Goal: Task Accomplishment & Management: Manage account settings

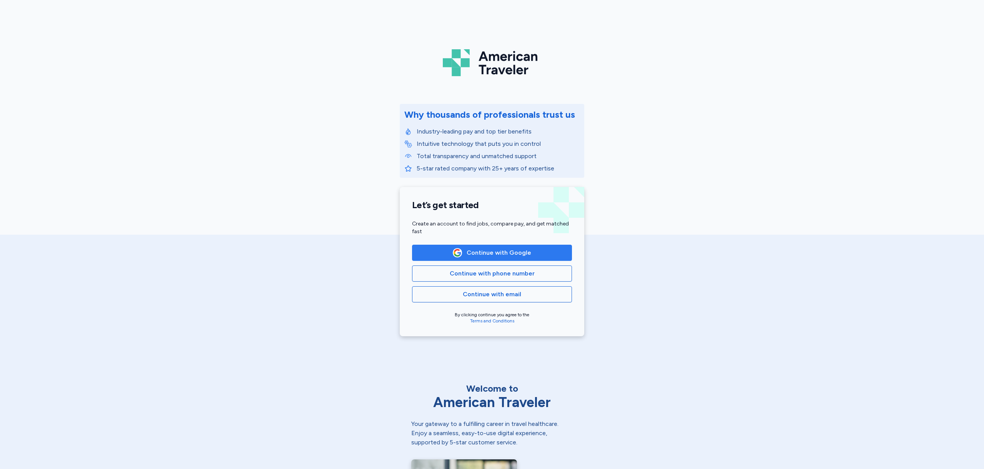
click at [507, 254] on span "Continue with Google" at bounding box center [499, 252] width 65 height 9
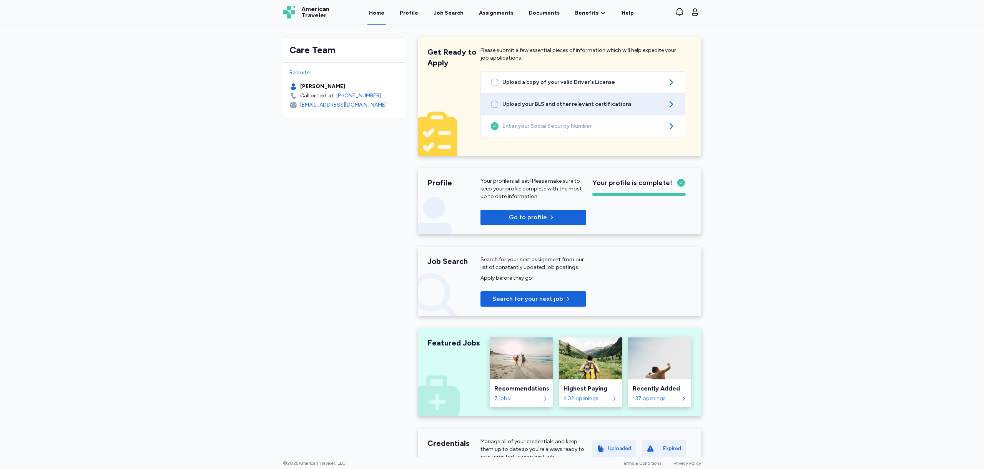
click at [546, 106] on span "Upload your BLS and other relevant certifications" at bounding box center [582, 104] width 161 height 8
click at [540, 14] on link "Documents" at bounding box center [544, 13] width 34 height 24
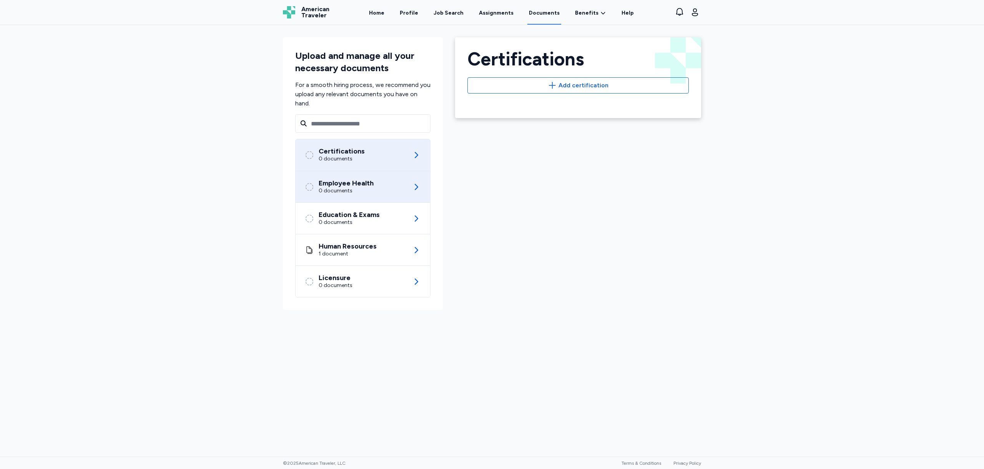
click at [406, 189] on div "Employee Health 0 documents" at bounding box center [363, 186] width 116 height 31
click at [416, 186] on icon at bounding box center [416, 186] width 9 height 9
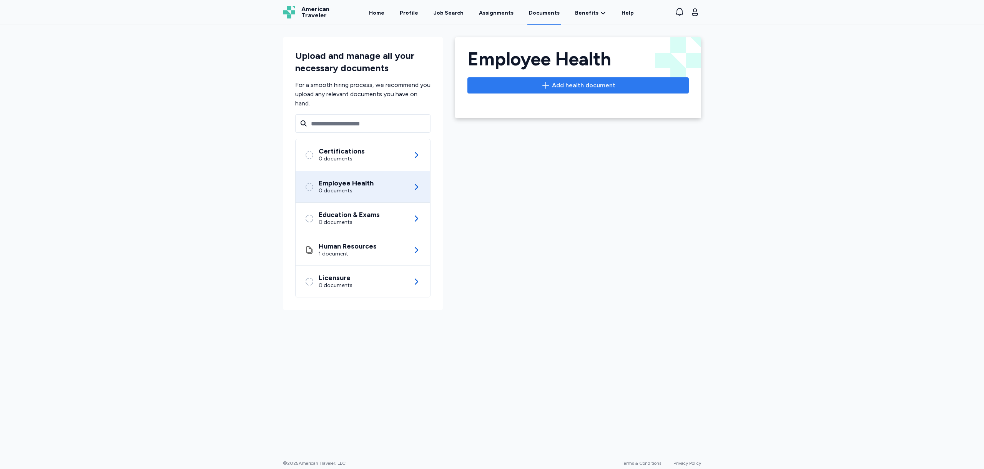
click at [568, 86] on span "Add health document" at bounding box center [583, 85] width 63 height 9
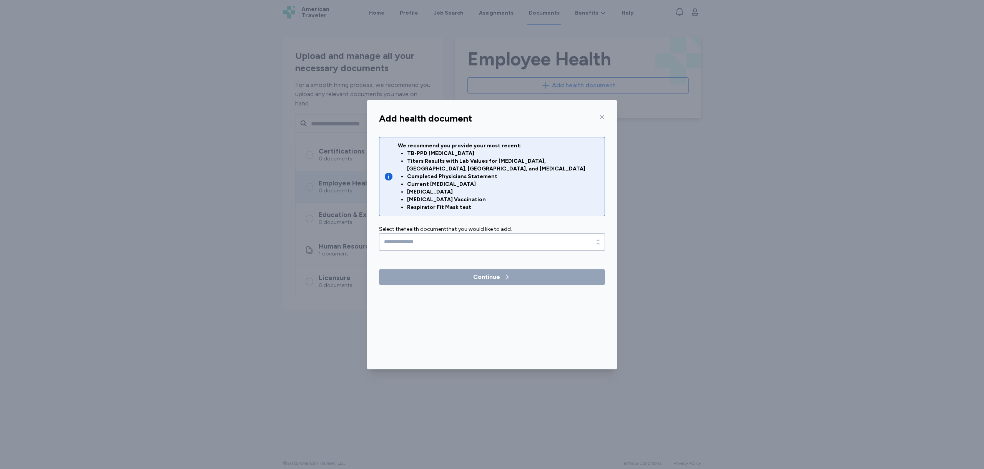
click at [476, 180] on li "Current [MEDICAL_DATA]" at bounding box center [503, 184] width 193 height 8
click at [481, 173] on li "Completed Physicians Statement" at bounding box center [503, 177] width 193 height 8
click at [606, 117] on div "Add health document" at bounding box center [492, 118] width 238 height 18
click at [609, 115] on div "Add health document" at bounding box center [492, 118] width 238 height 18
click at [603, 116] on icon at bounding box center [602, 117] width 4 height 4
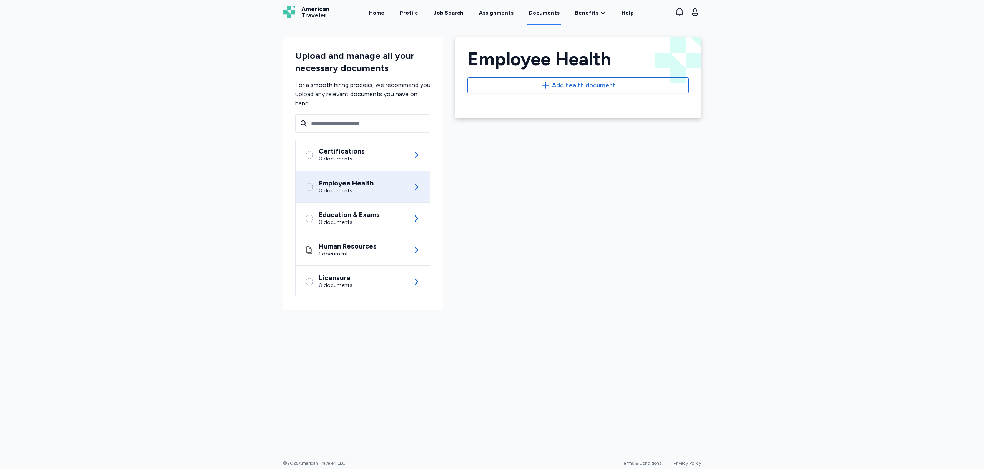
click at [610, 75] on div "Employee Health Add health document" at bounding box center [578, 72] width 240 height 44
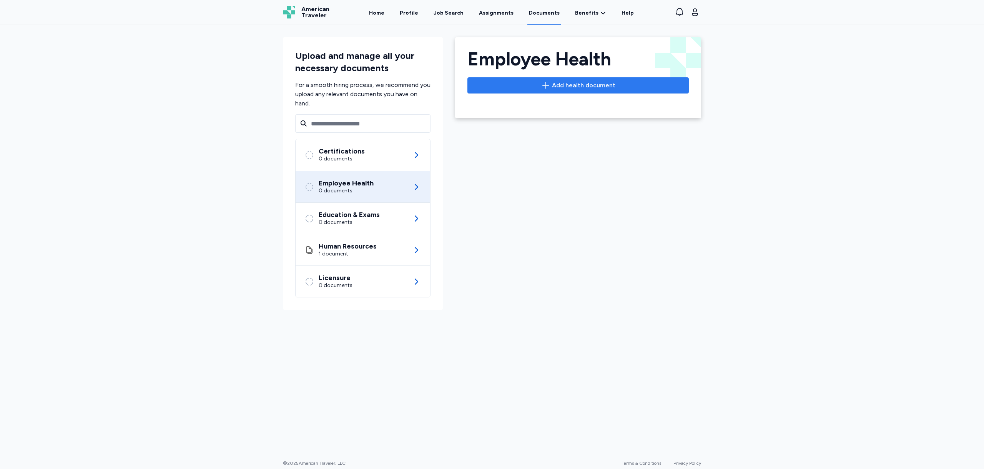
click at [578, 93] on button "Add health document" at bounding box center [577, 85] width 221 height 16
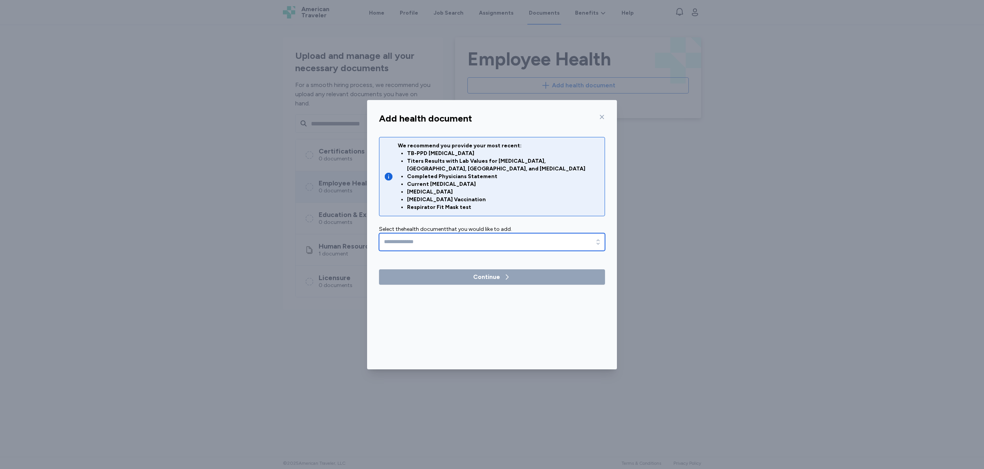
click at [574, 233] on input "text" at bounding box center [492, 242] width 226 height 18
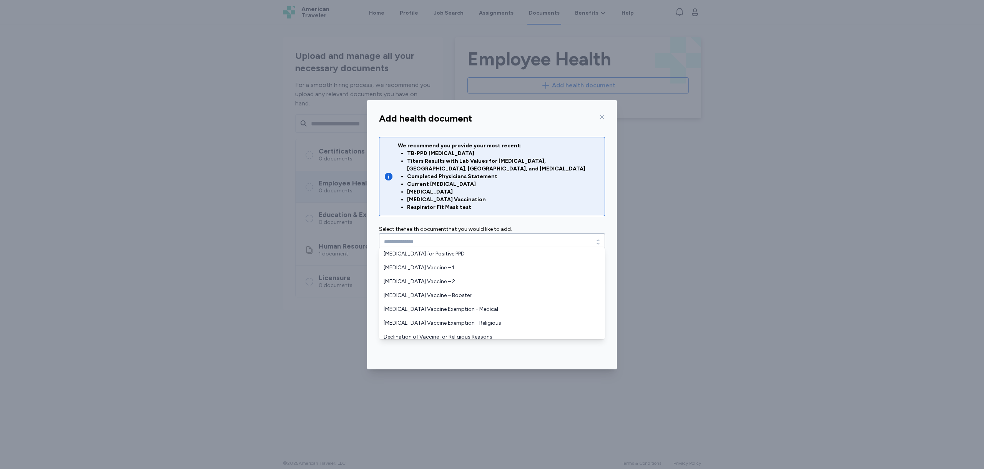
click at [796, 219] on div "Add health document We recommend you provide your most recent: TB-PPD [MEDICAL_…" at bounding box center [492, 234] width 984 height 469
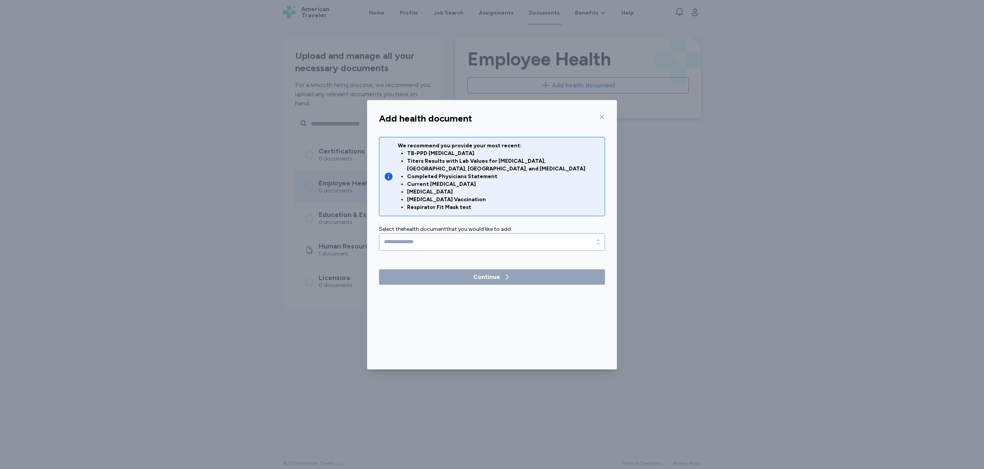
click at [603, 115] on icon at bounding box center [602, 117] width 6 height 6
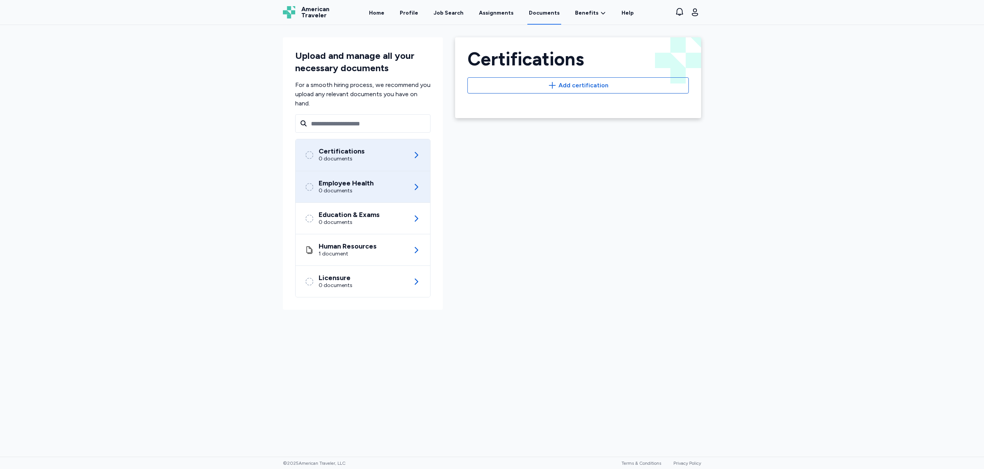
click at [381, 188] on div "Employee Health 0 documents" at bounding box center [363, 186] width 116 height 31
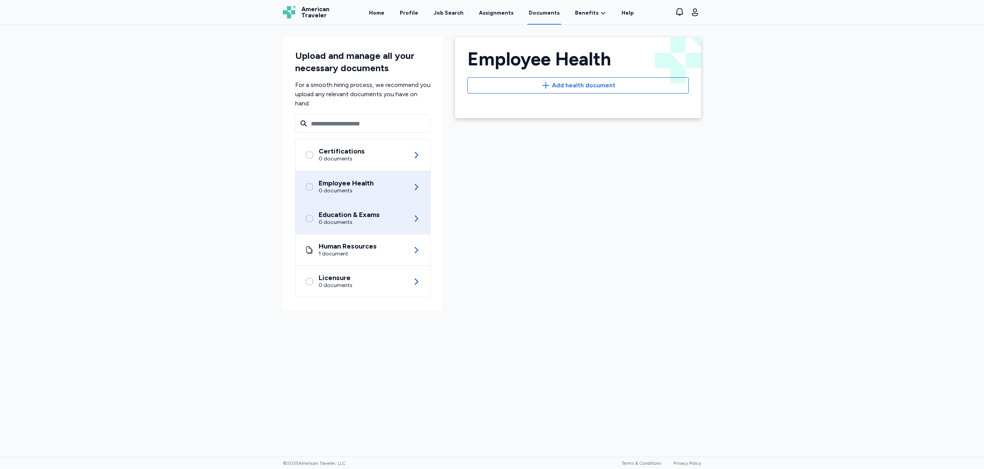
click at [364, 218] on div "Education & Exams" at bounding box center [349, 215] width 61 height 8
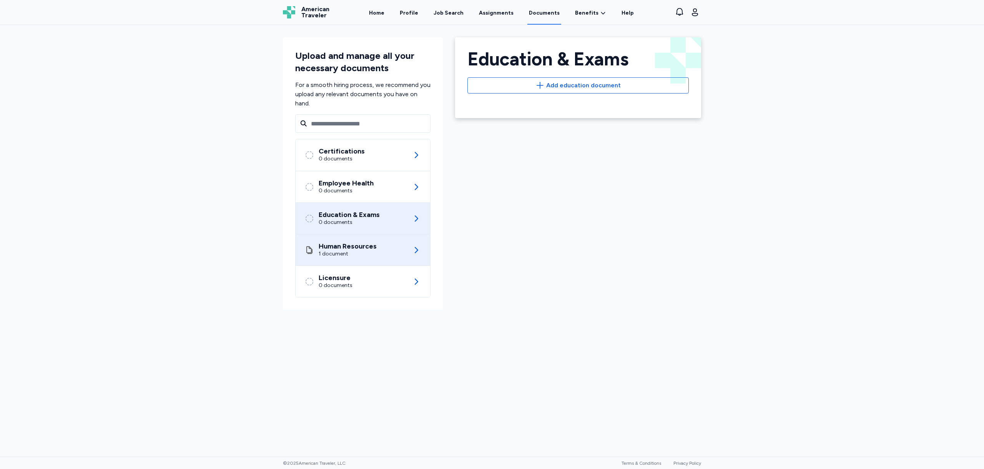
click at [365, 252] on div "1 document" at bounding box center [348, 254] width 58 height 8
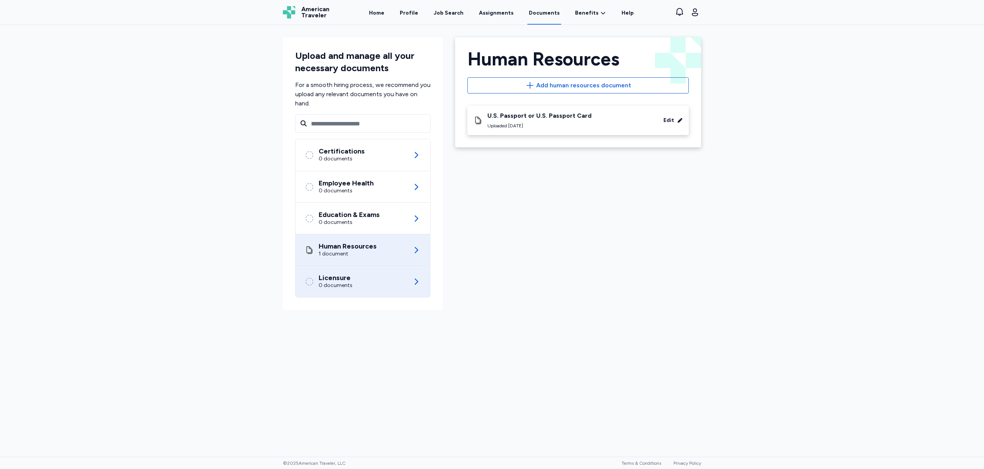
click at [376, 279] on div "Licensure 0 documents" at bounding box center [363, 281] width 116 height 31
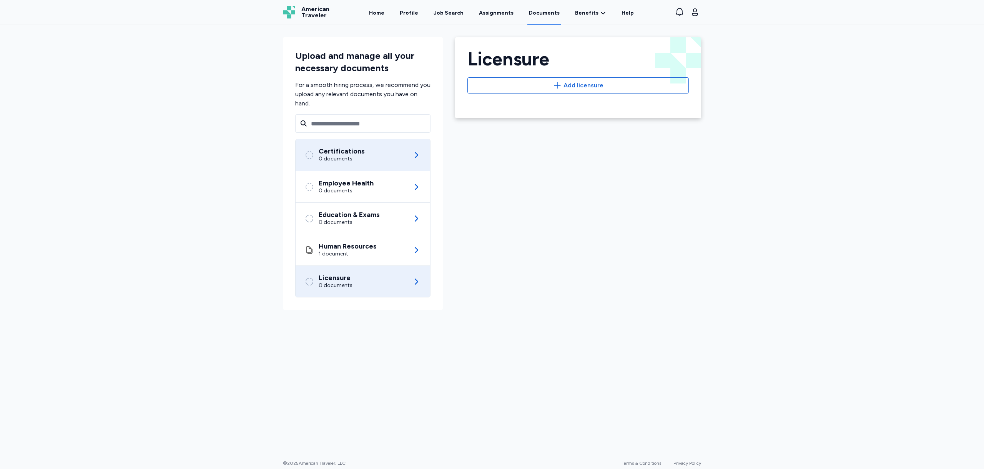
click at [379, 148] on div "Certifications 0 documents" at bounding box center [363, 155] width 116 height 32
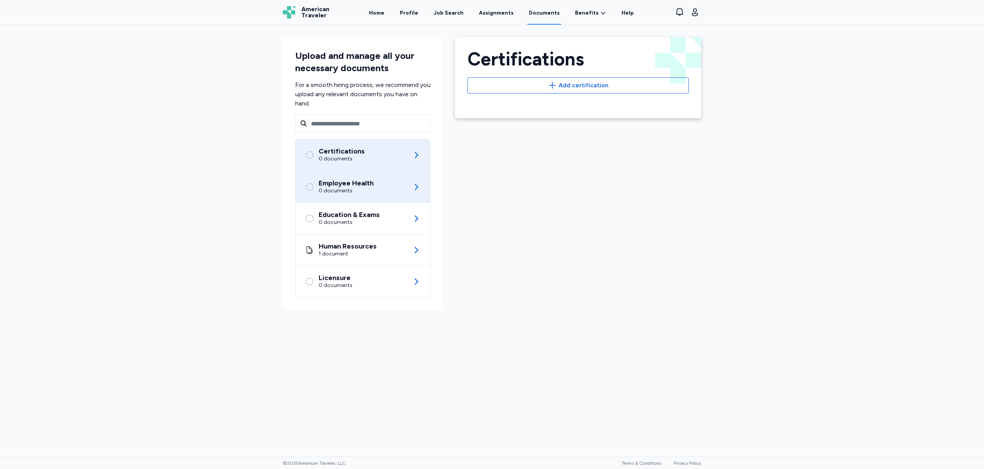
drag, startPoint x: 357, startPoint y: 183, endPoint x: 422, endPoint y: 182, distance: 65.0
click at [357, 184] on div "Employee Health" at bounding box center [346, 183] width 55 height 8
click at [410, 186] on div "Employee Health 0 documents" at bounding box center [363, 186] width 116 height 31
click at [506, 15] on link "Assignments" at bounding box center [496, 13] width 38 height 24
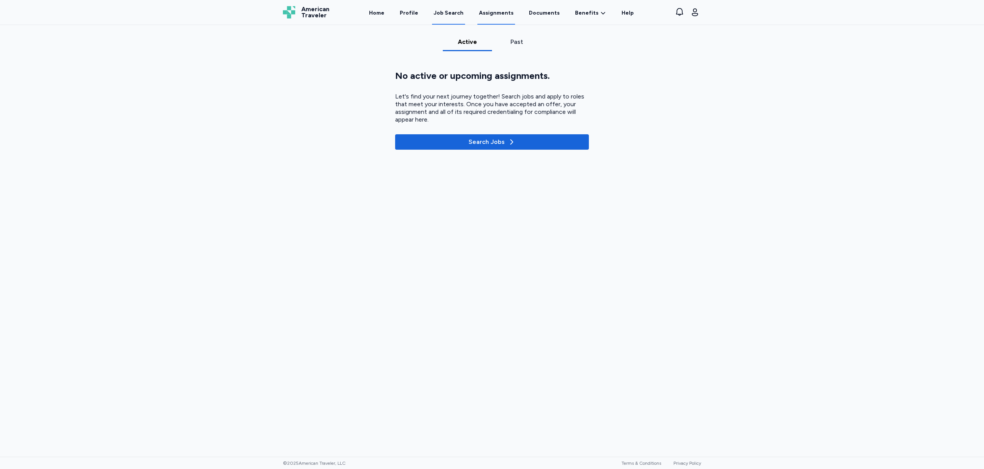
click at [457, 18] on link "Job Search" at bounding box center [448, 13] width 33 height 24
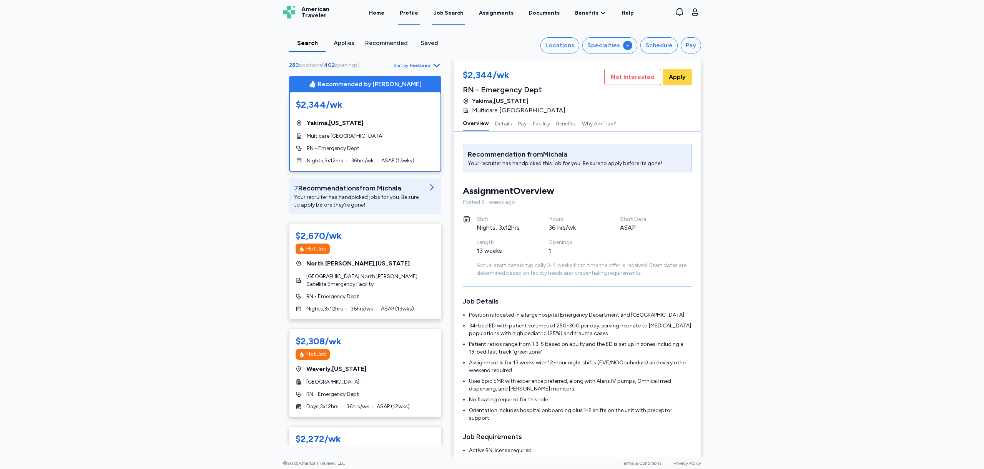
click at [416, 14] on link "Profile" at bounding box center [409, 13] width 22 height 24
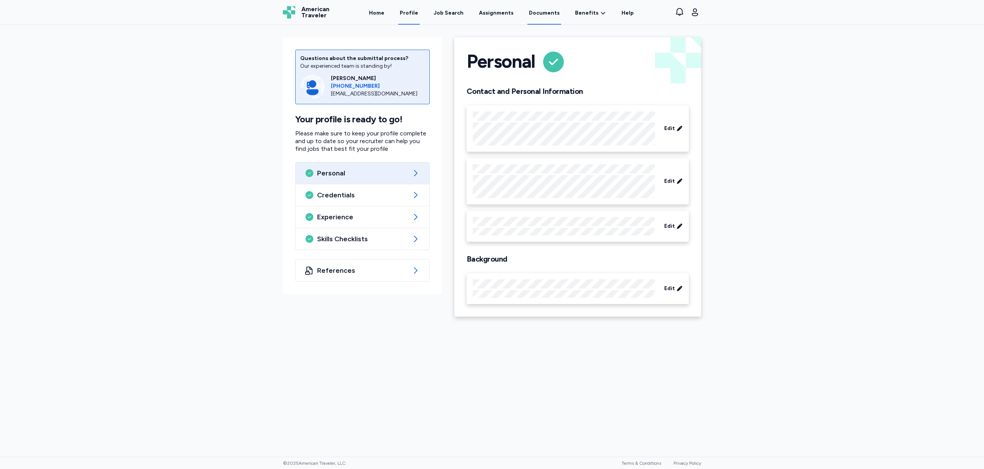
click at [545, 11] on link "Documents" at bounding box center [544, 13] width 34 height 24
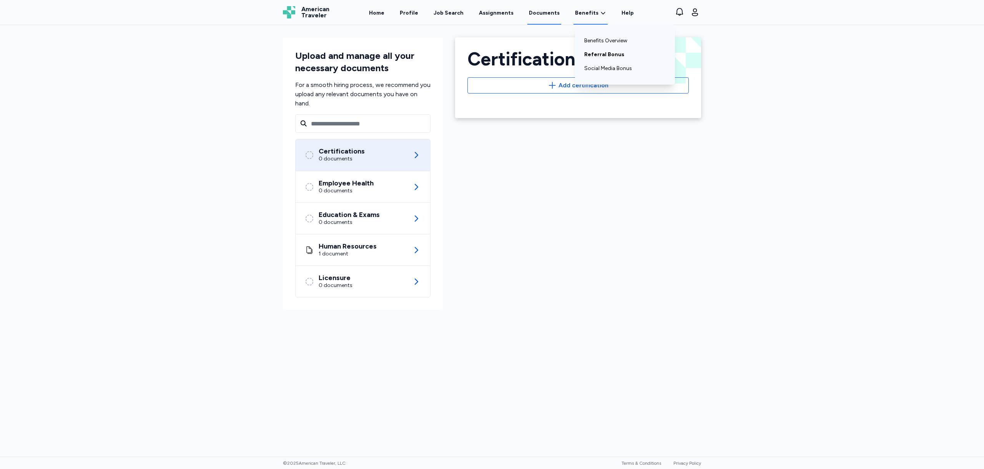
click at [608, 55] on link "Referral Bonus" at bounding box center [624, 55] width 81 height 14
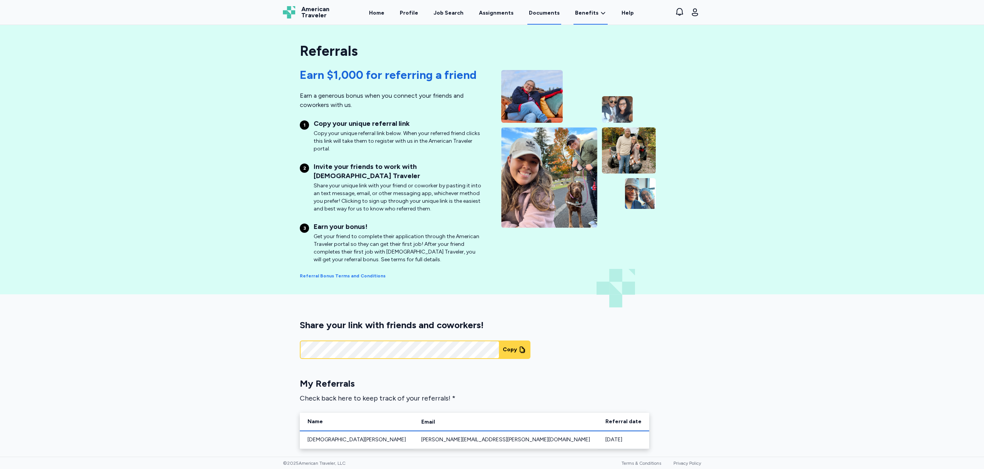
click at [545, 12] on link "Documents" at bounding box center [544, 13] width 34 height 24
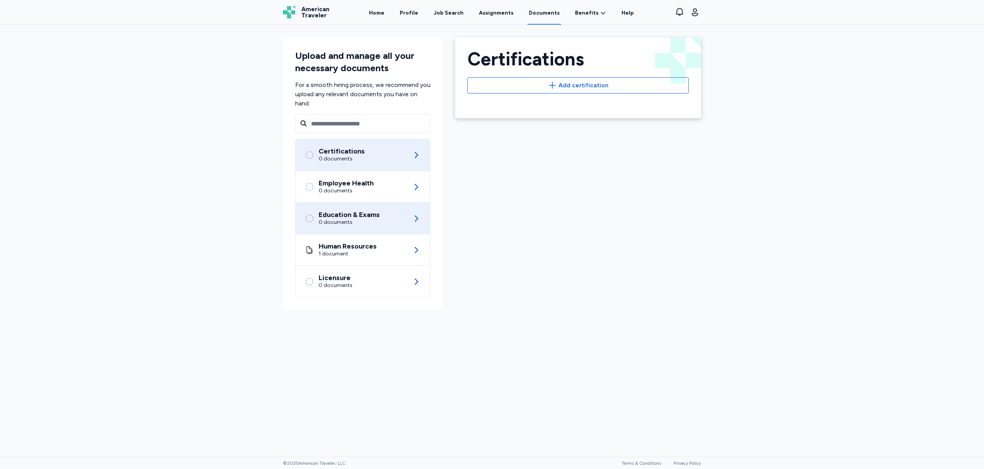
click at [386, 218] on div "Education & Exams 0 documents" at bounding box center [363, 218] width 116 height 31
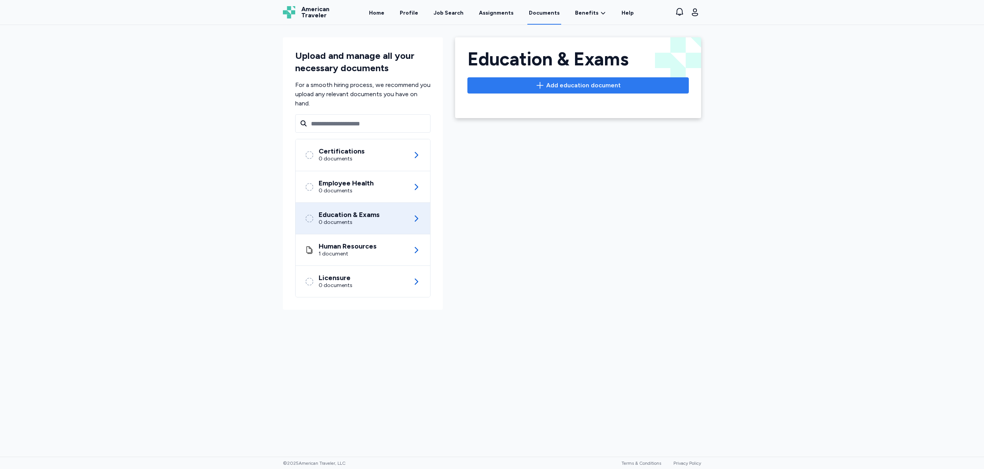
click at [583, 86] on span "Add education document" at bounding box center [583, 85] width 75 height 9
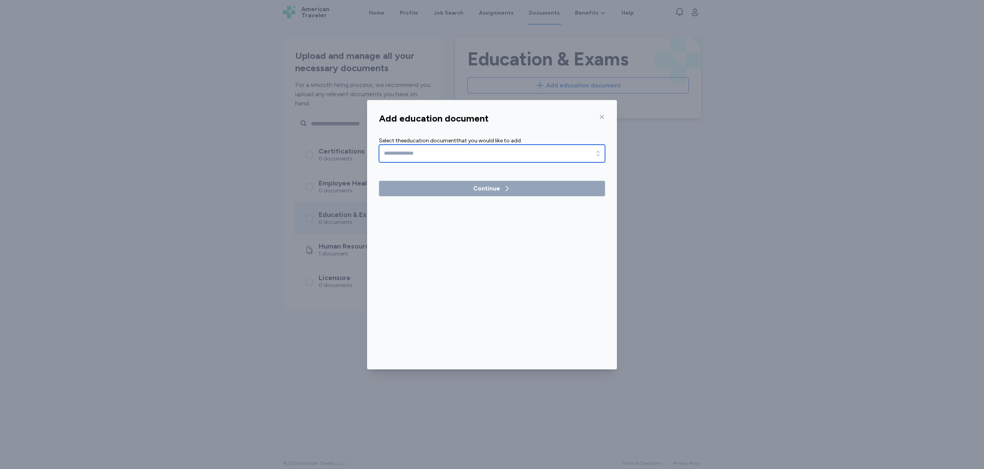
click at [432, 148] on input "text" at bounding box center [492, 154] width 226 height 18
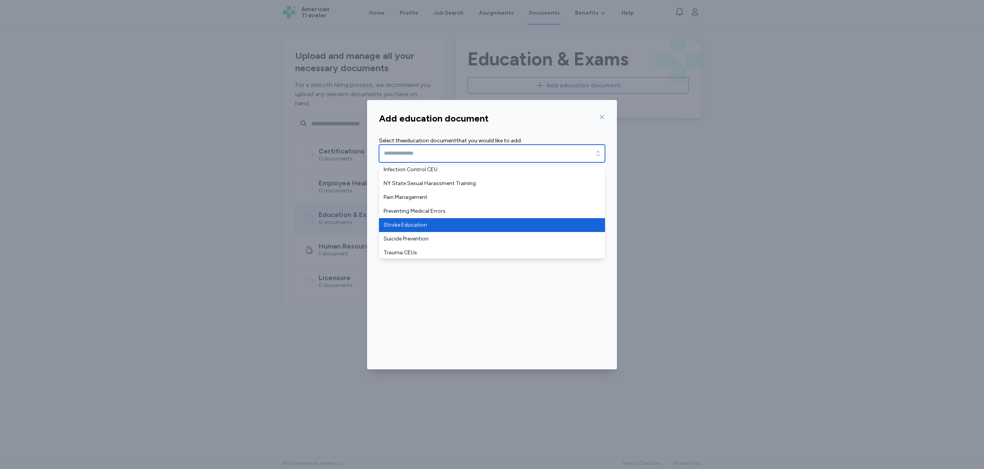
scroll to position [157, 0]
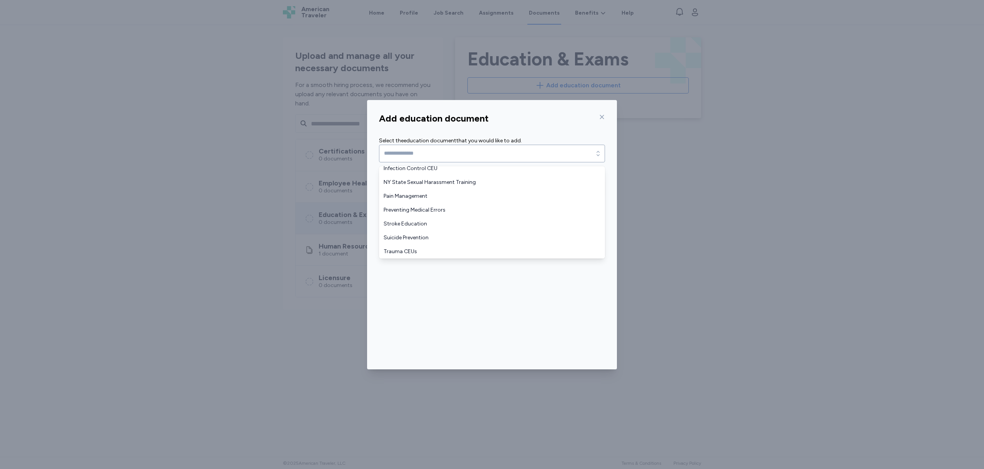
click at [692, 200] on div "Add education document Select the education document that you would like to add…" at bounding box center [492, 234] width 984 height 469
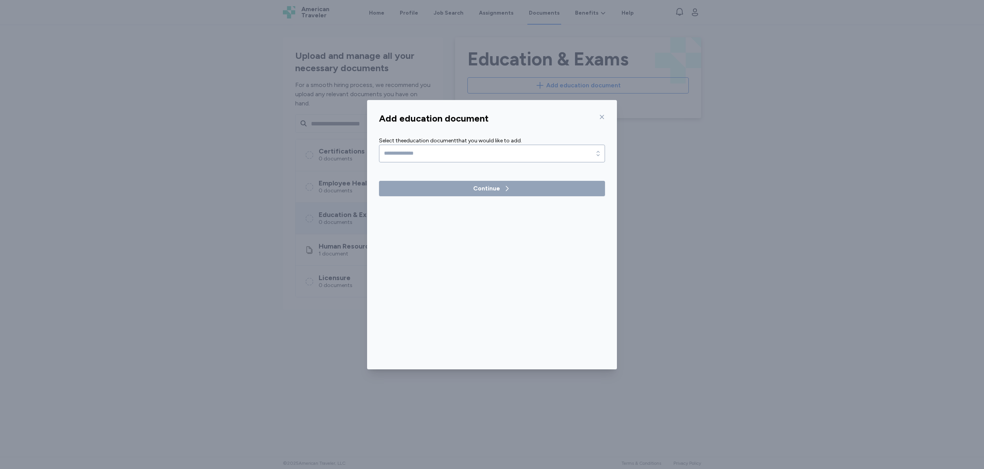
click at [604, 115] on icon at bounding box center [602, 117] width 6 height 6
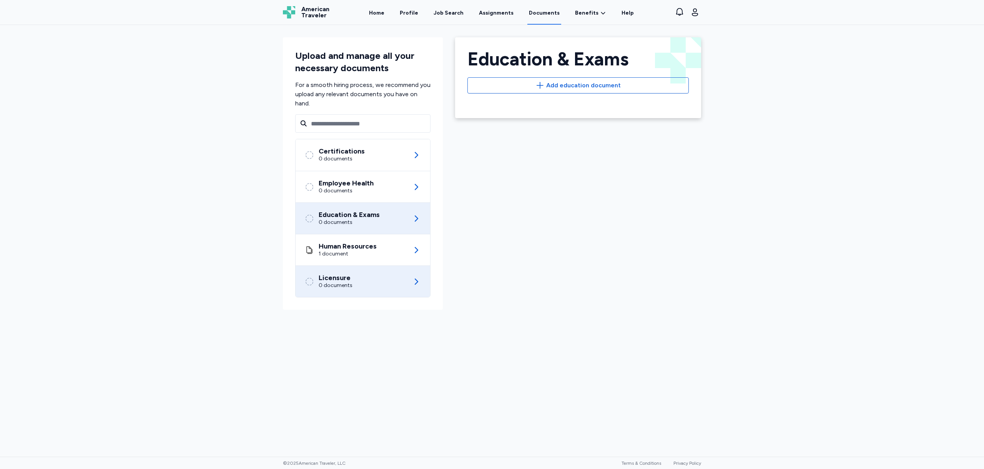
click at [367, 283] on div "Licensure 0 documents" at bounding box center [363, 281] width 116 height 31
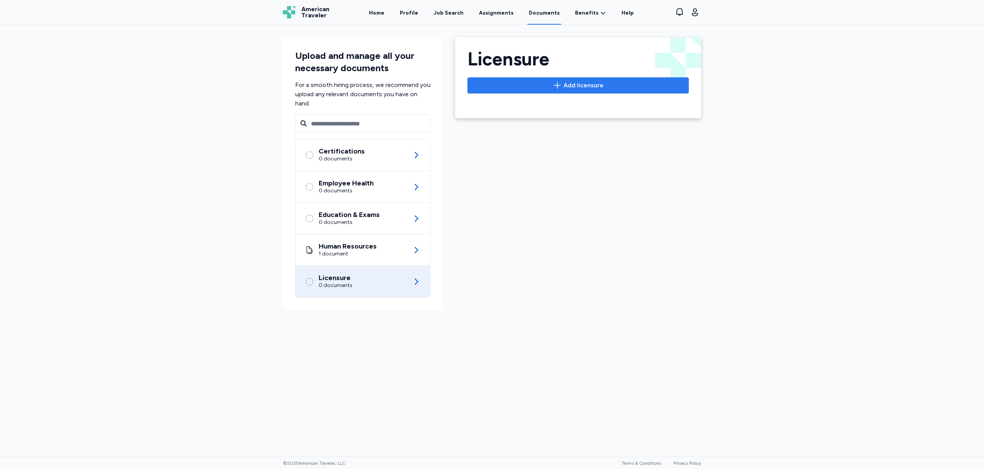
click at [599, 83] on span "Add licensure" at bounding box center [584, 85] width 40 height 9
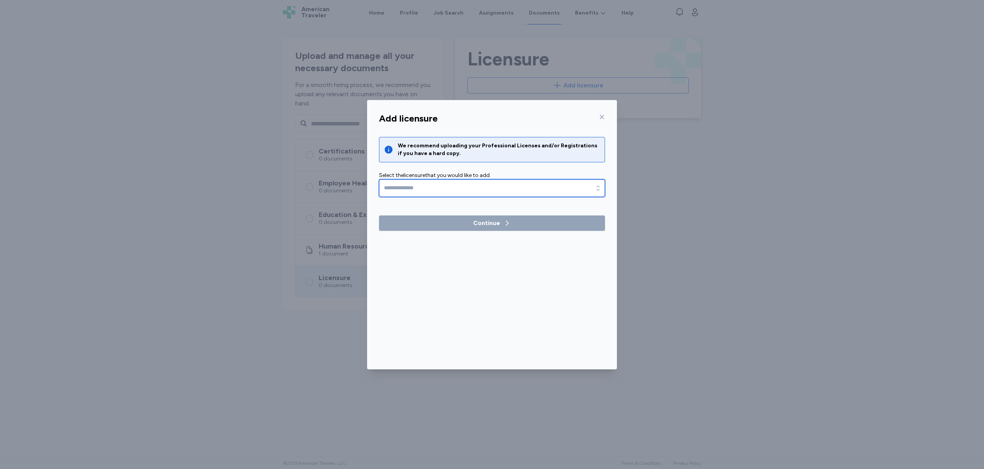
click at [427, 195] on input "text" at bounding box center [492, 188] width 226 height 18
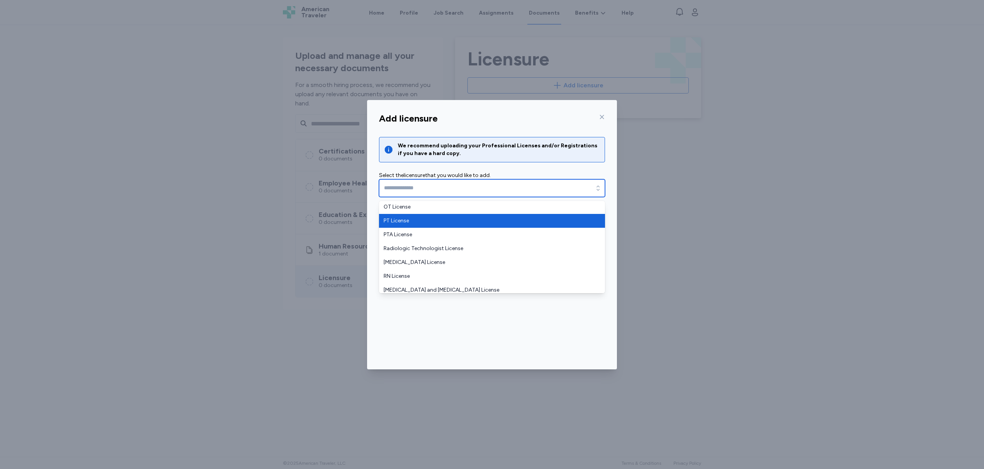
scroll to position [32, 0]
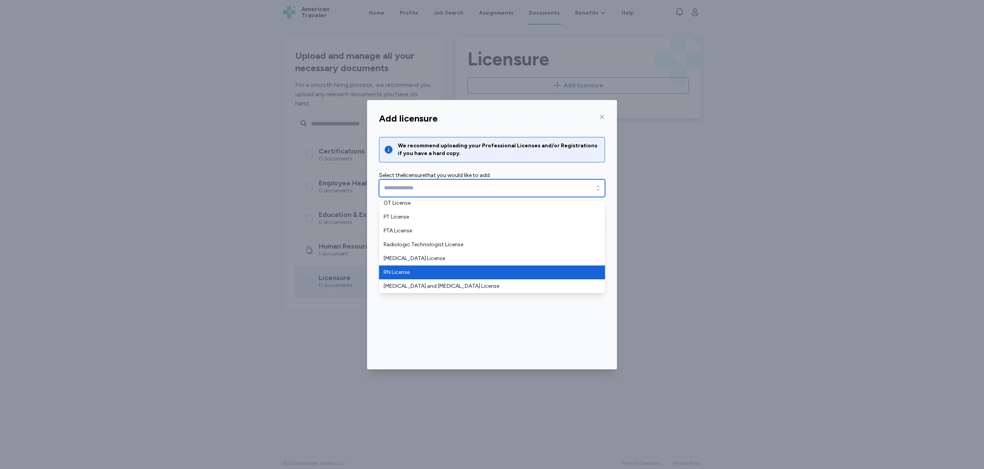
type input "**********"
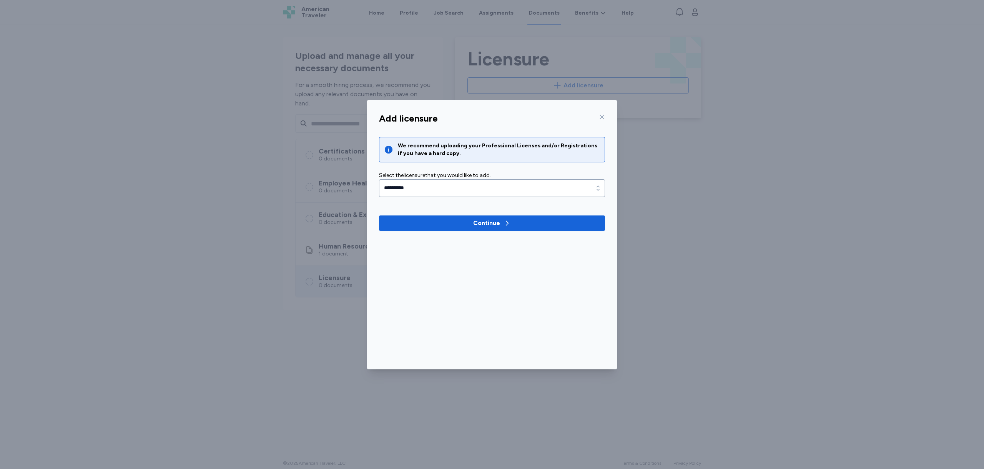
click at [604, 115] on icon at bounding box center [602, 117] width 6 height 6
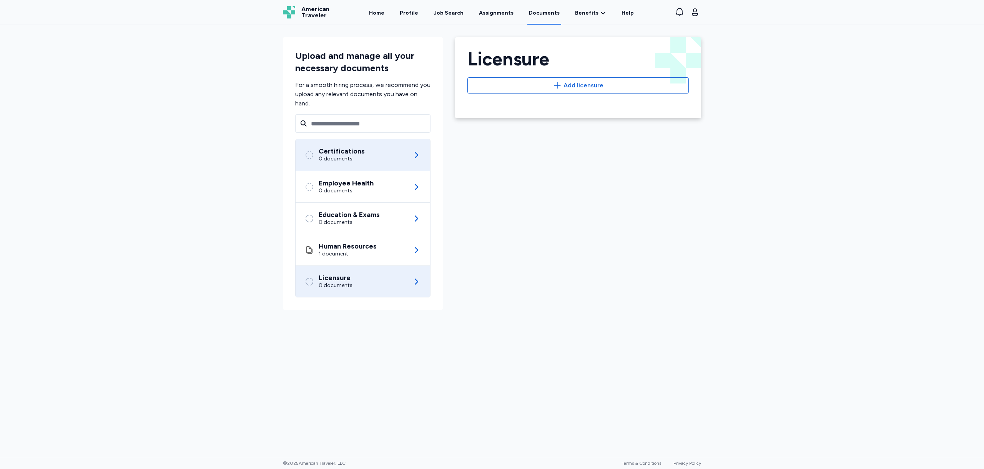
click at [308, 160] on div "Certifications 0 documents" at bounding box center [335, 154] width 60 height 15
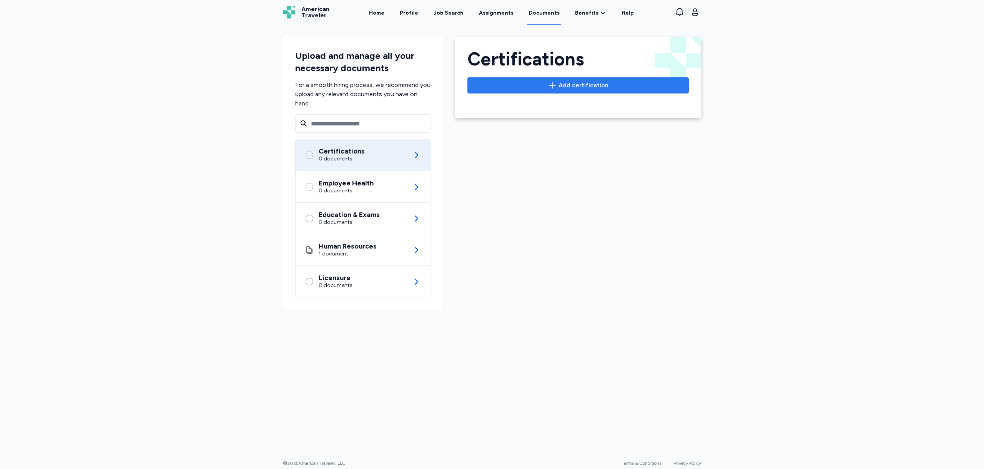
click at [628, 88] on span "Add certification" at bounding box center [578, 85] width 208 height 9
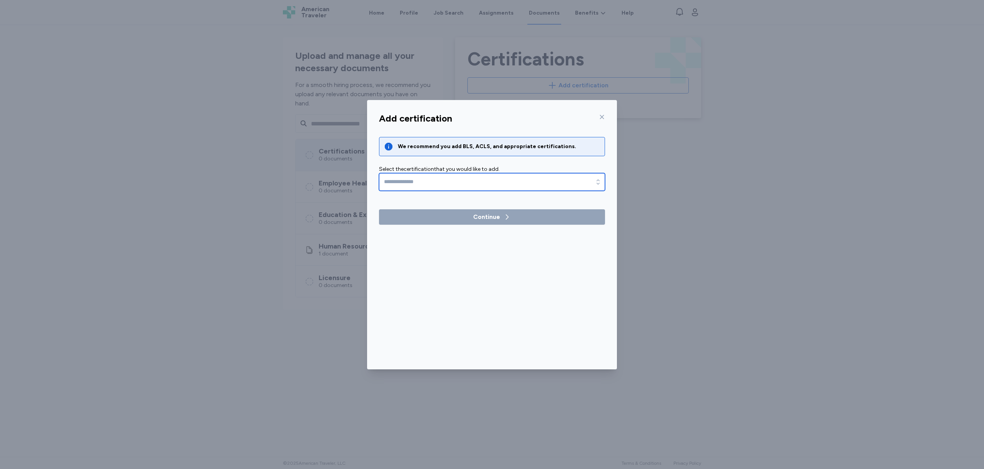
click at [470, 177] on input "text" at bounding box center [492, 182] width 226 height 18
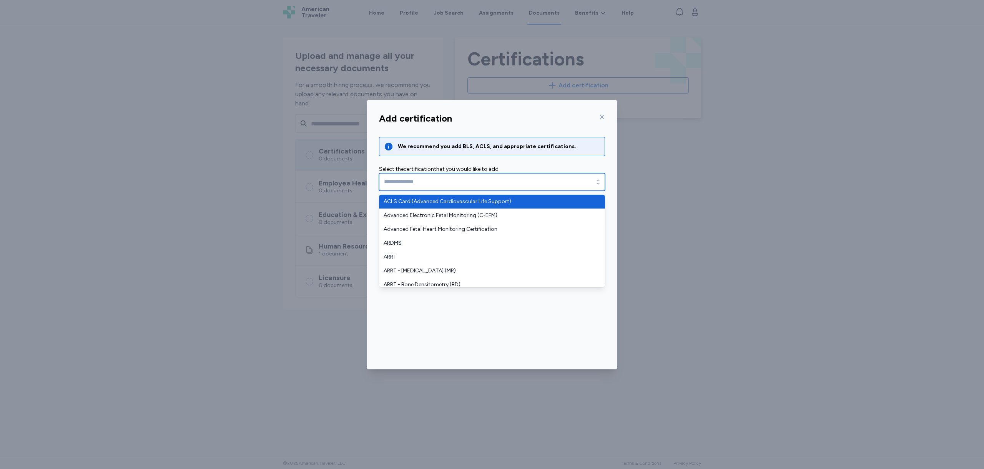
type input "**********"
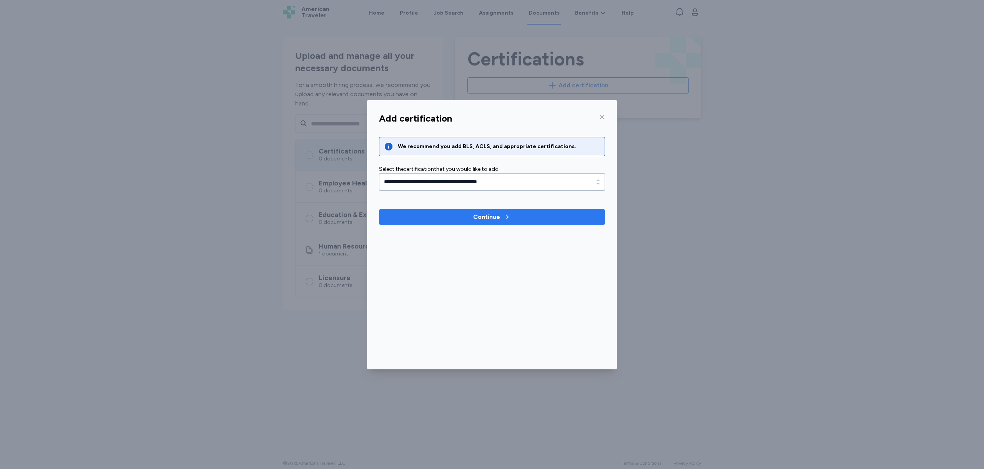
click at [456, 213] on span "Continue" at bounding box center [492, 216] width 214 height 9
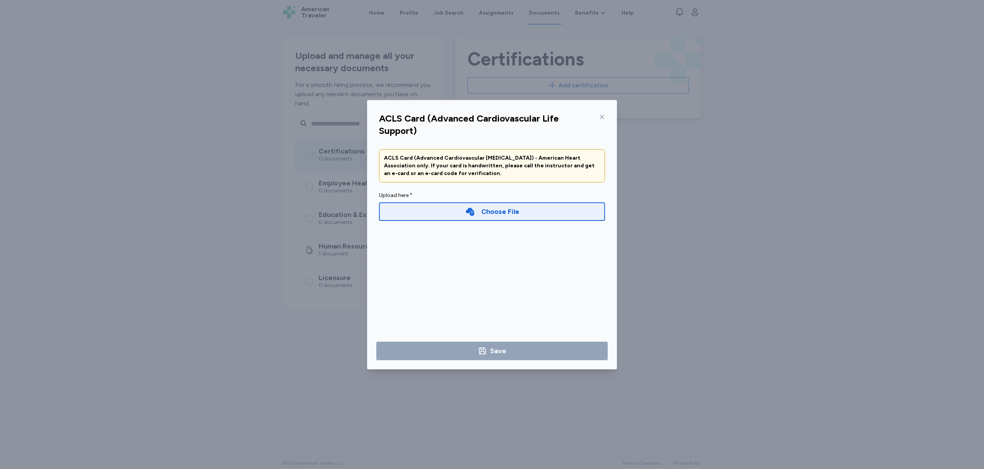
click at [463, 213] on div "Choose File" at bounding box center [492, 211] width 226 height 18
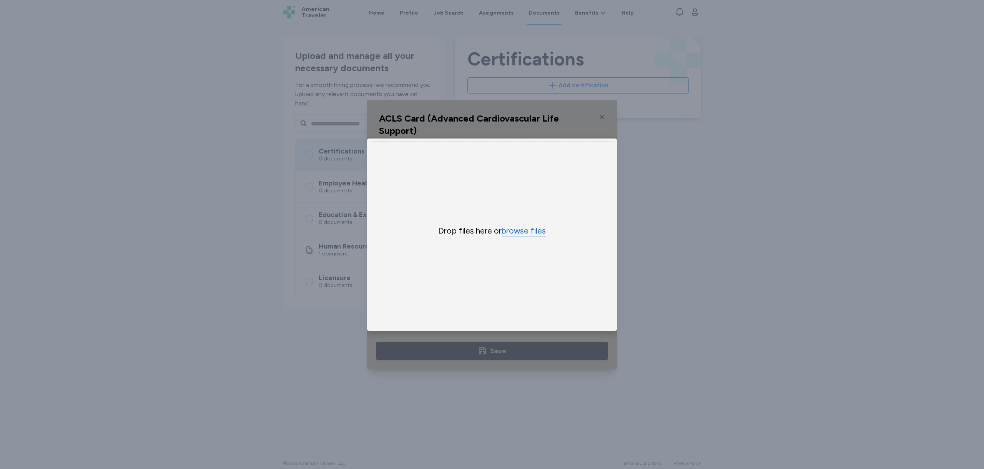
click at [527, 225] on button "browse files" at bounding box center [524, 230] width 44 height 11
click at [605, 109] on div "Uppy Dashboard Window (Press escape to close)" at bounding box center [492, 234] width 250 height 269
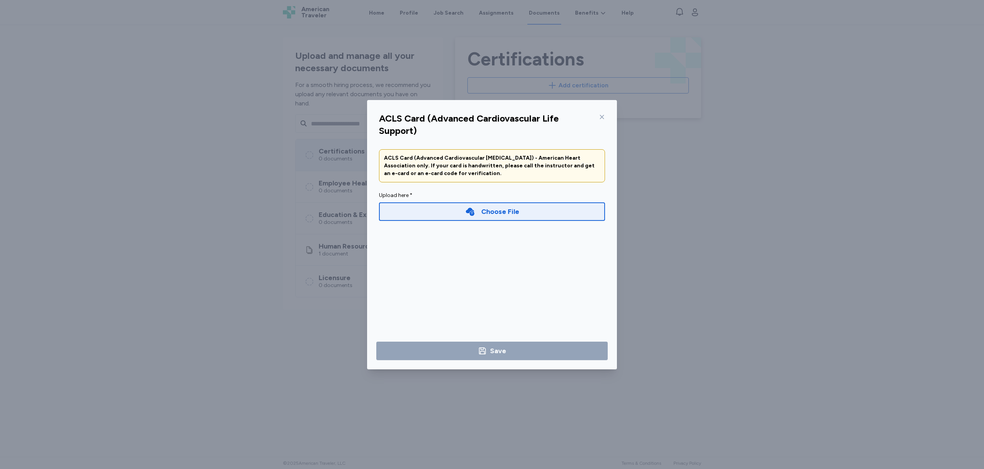
click at [602, 114] on icon at bounding box center [602, 117] width 6 height 6
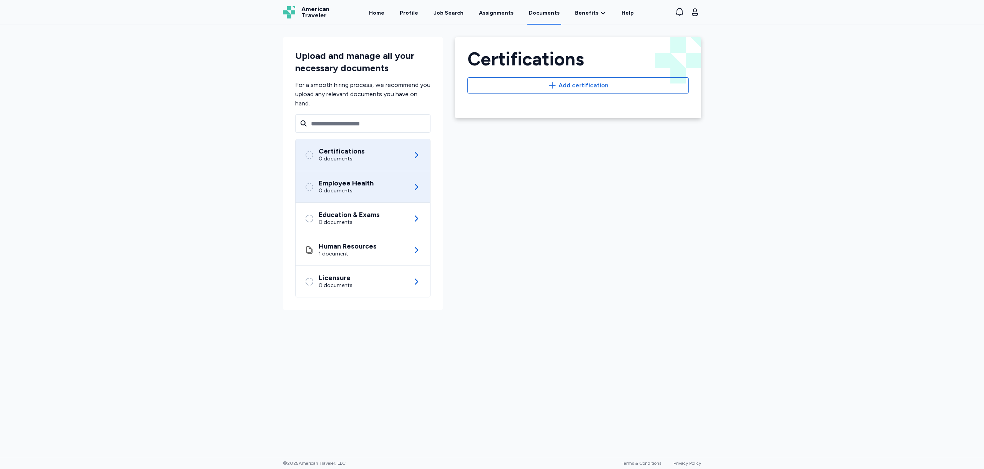
click at [341, 180] on div "Employee Health" at bounding box center [346, 183] width 55 height 8
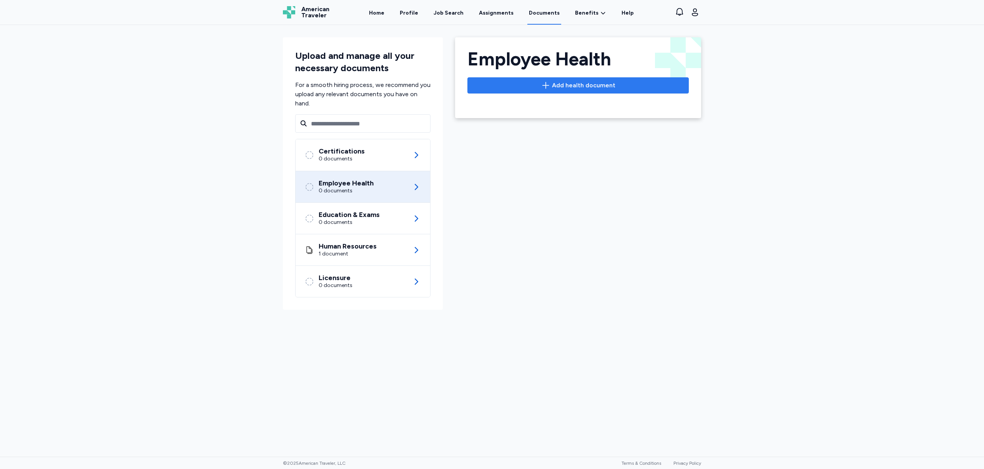
click at [534, 91] on button "Add health document" at bounding box center [577, 85] width 221 height 16
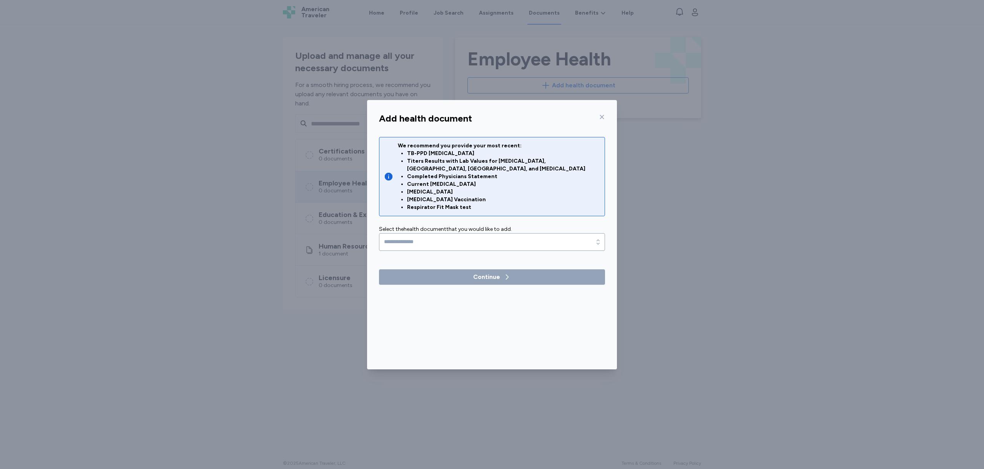
click at [388, 172] on icon at bounding box center [389, 176] width 8 height 8
click at [421, 238] on input "text" at bounding box center [492, 242] width 226 height 18
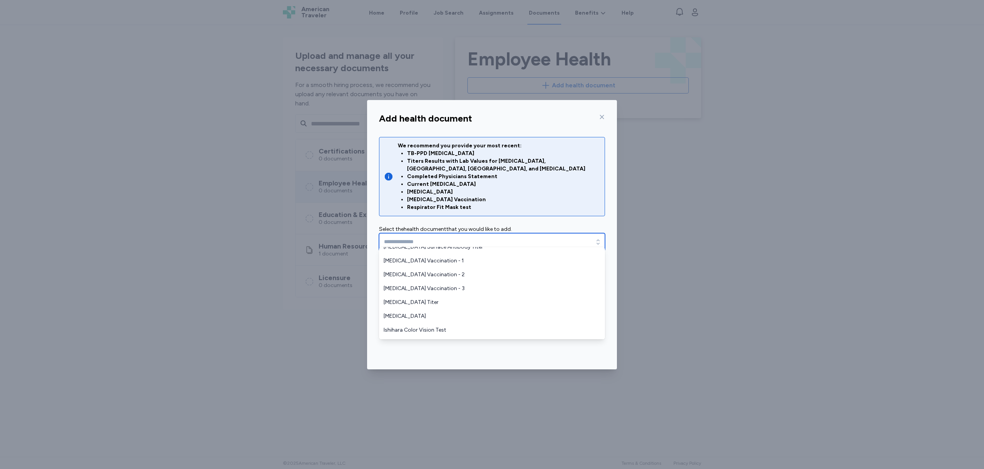
scroll to position [115, 0]
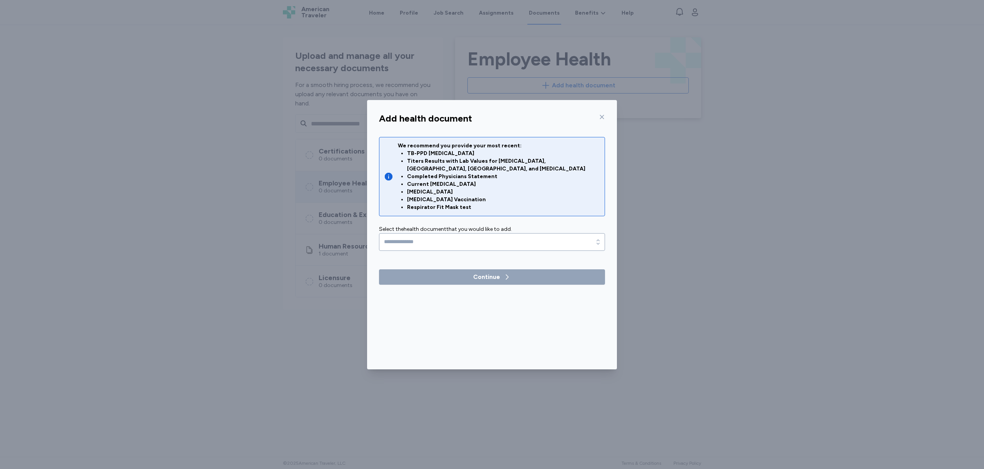
click at [603, 113] on div "Add health document We recommend you provide your most recent: TB-PPD [MEDICAL_…" at bounding box center [492, 239] width 250 height 260
click at [602, 113] on div at bounding box center [600, 117] width 9 height 12
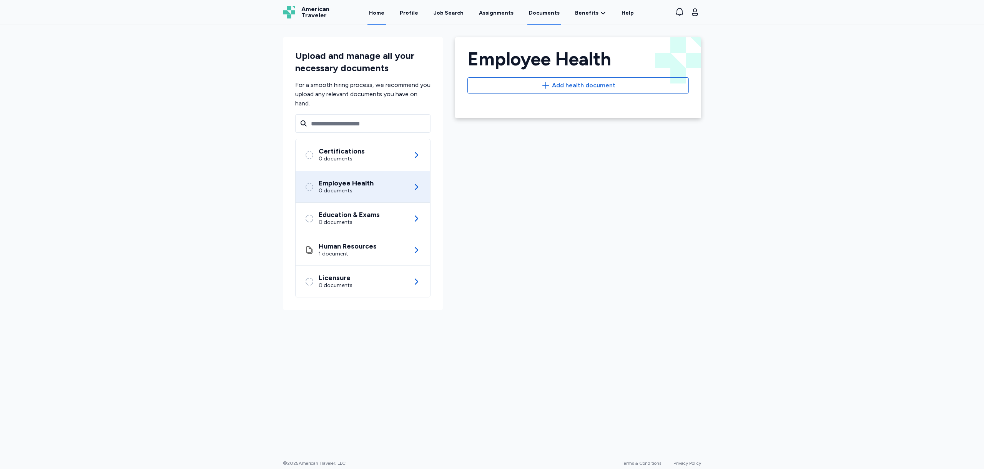
click at [375, 14] on link "Home" at bounding box center [377, 13] width 18 height 24
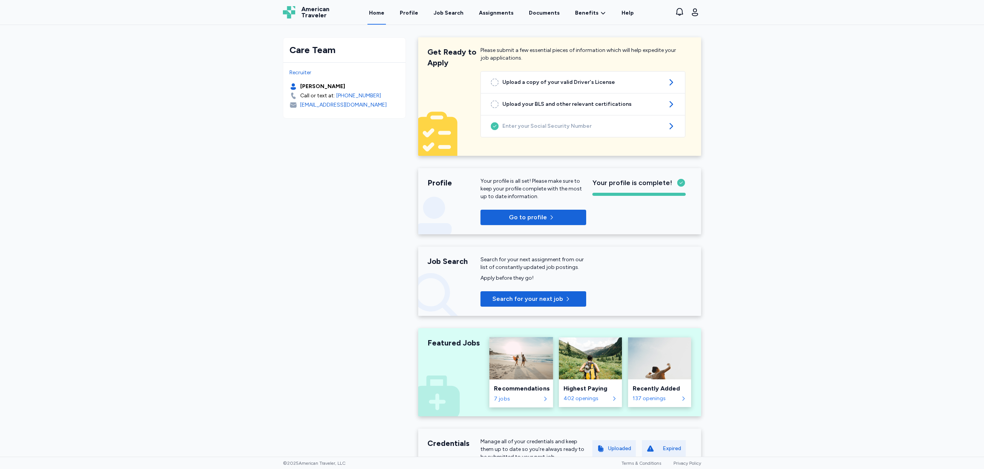
click at [496, 398] on div "7 jobs" at bounding box center [517, 399] width 47 height 8
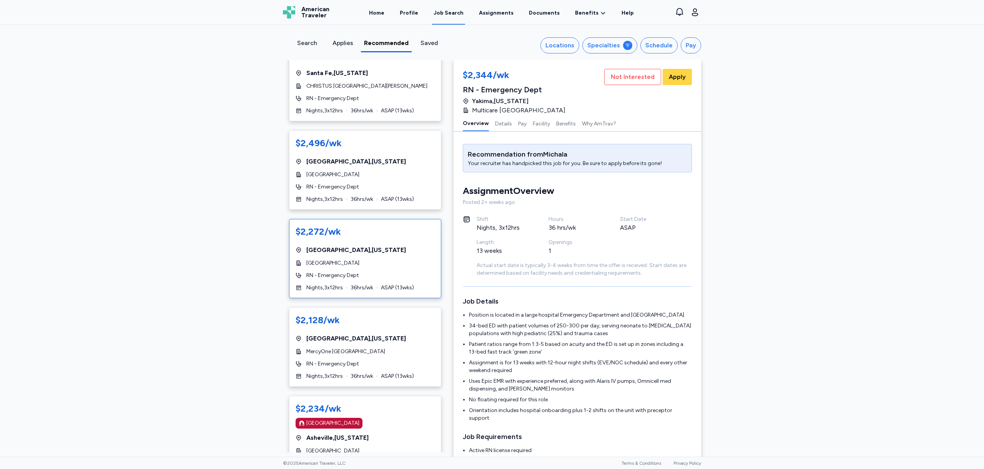
scroll to position [154, 0]
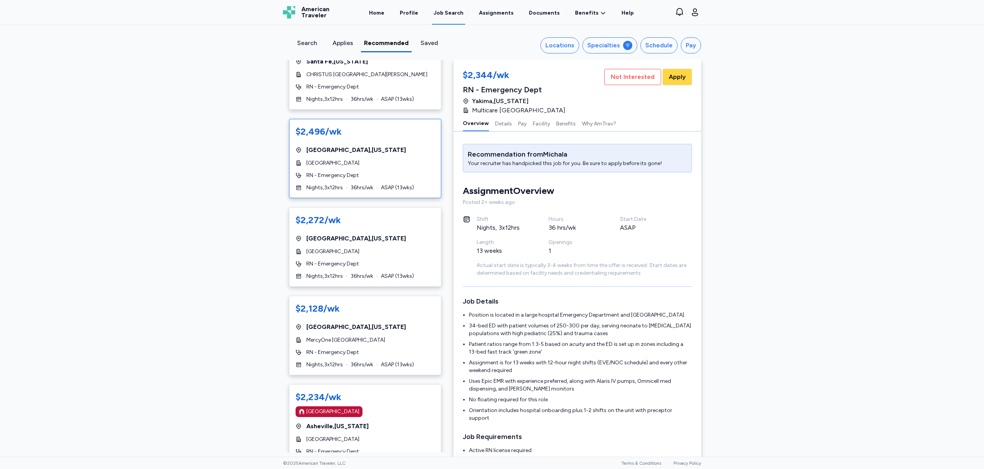
click at [372, 155] on span "[GEOGRAPHIC_DATA] , [US_STATE]" at bounding box center [356, 149] width 100 height 9
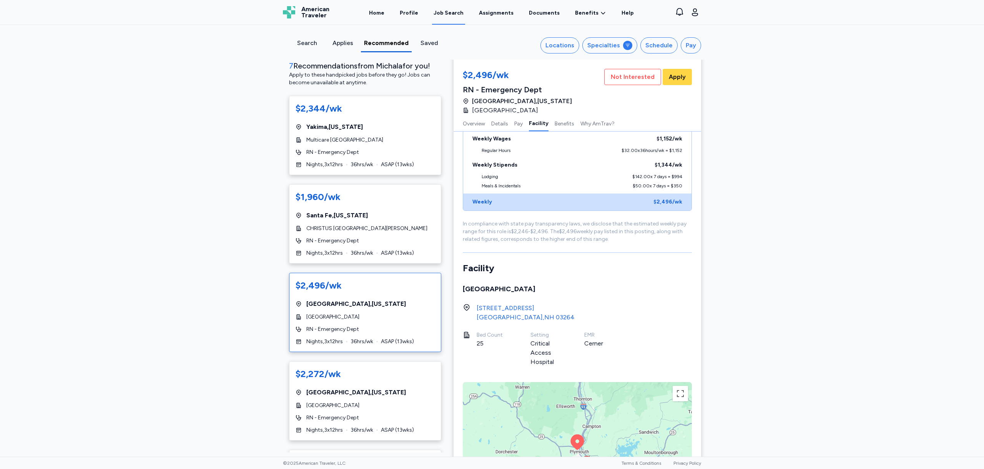
scroll to position [519, 0]
